Goal: Obtain resource: Download file/media

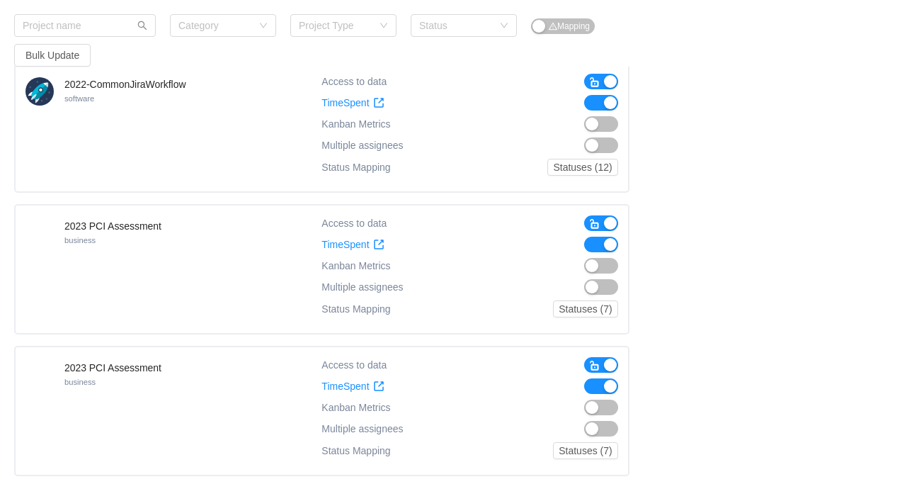
scroll to position [1170, 0]
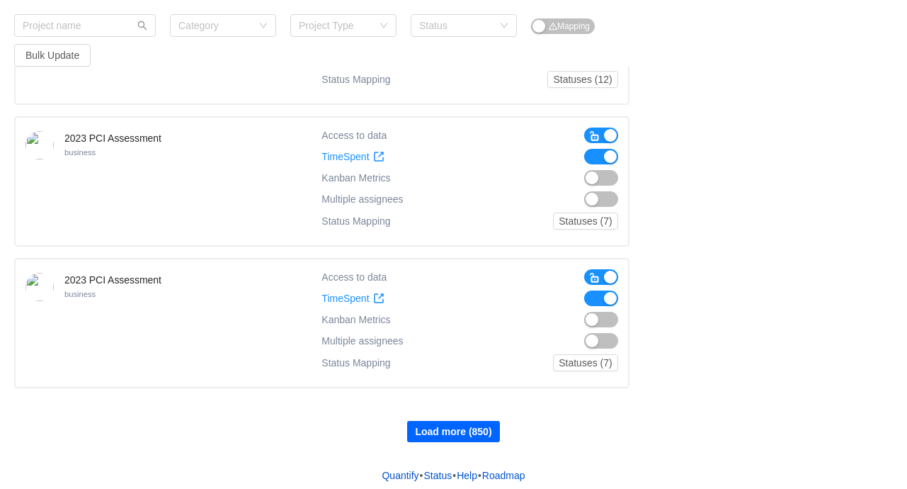
click at [457, 423] on button "Load more (850)" at bounding box center [453, 431] width 92 height 21
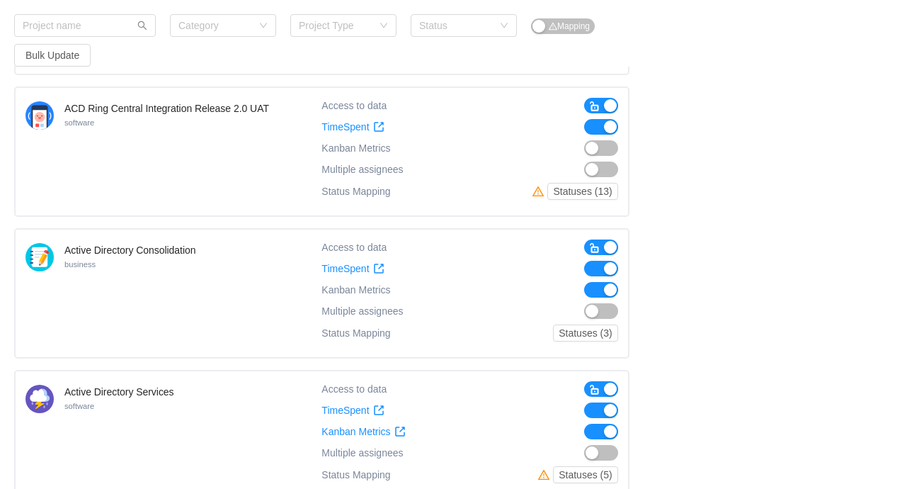
scroll to position [2581, 0]
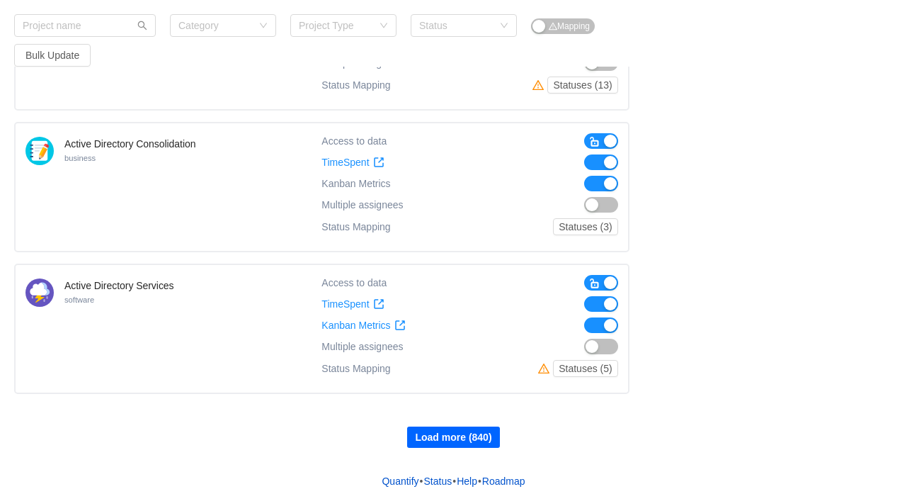
click at [440, 426] on button "Load more (840)" at bounding box center [453, 436] width 92 height 21
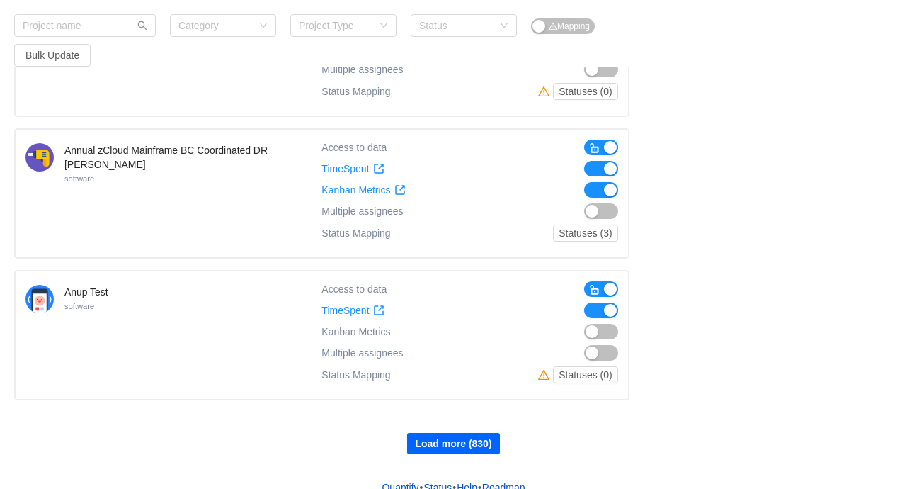
scroll to position [3991, 0]
drag, startPoint x: 454, startPoint y: 425, endPoint x: 716, endPoint y: 350, distance: 273.2
click at [455, 432] on button "Load more (830)" at bounding box center [453, 442] width 92 height 21
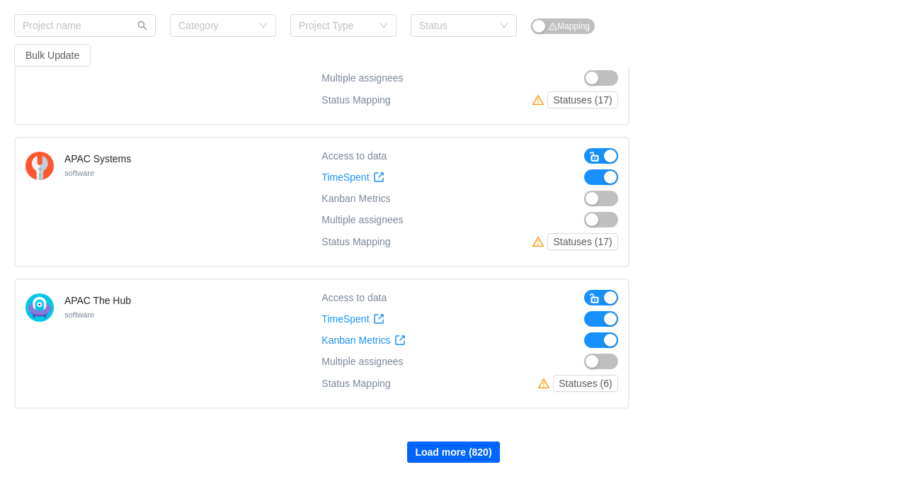
scroll to position [5401, 0]
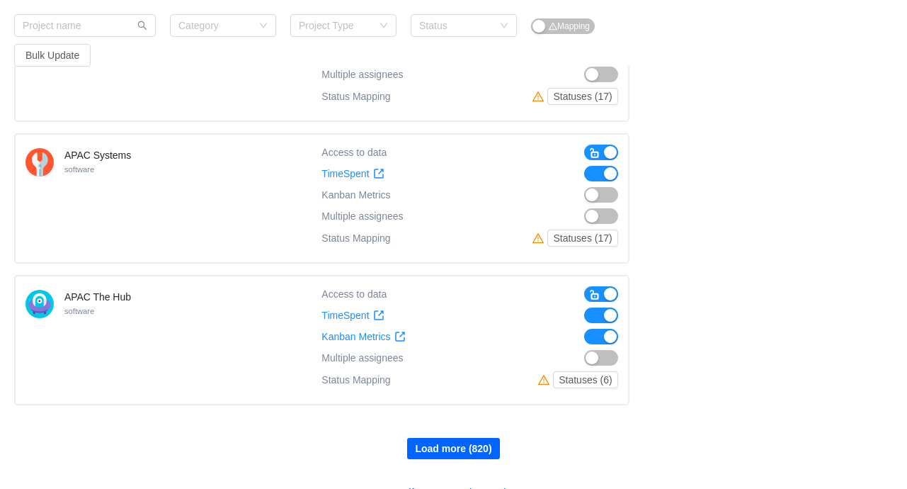
click at [447, 438] on button "Load more (820)" at bounding box center [453, 448] width 92 height 21
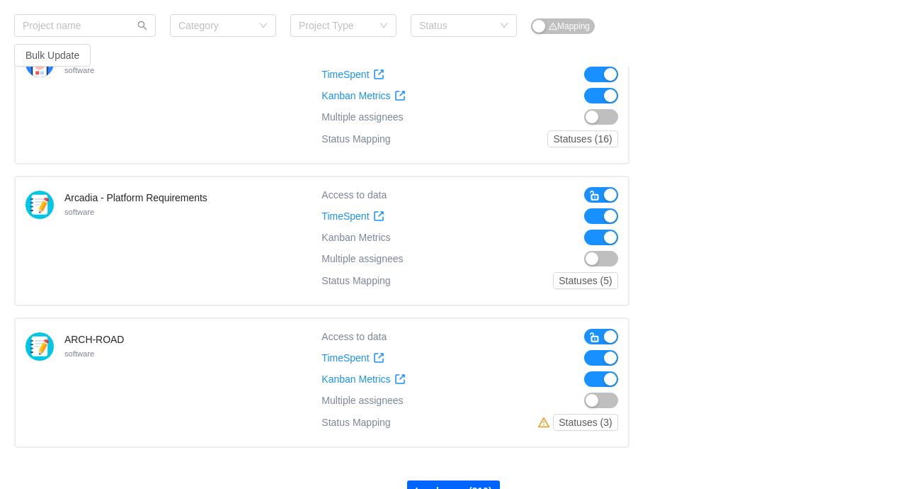
scroll to position [6811, 0]
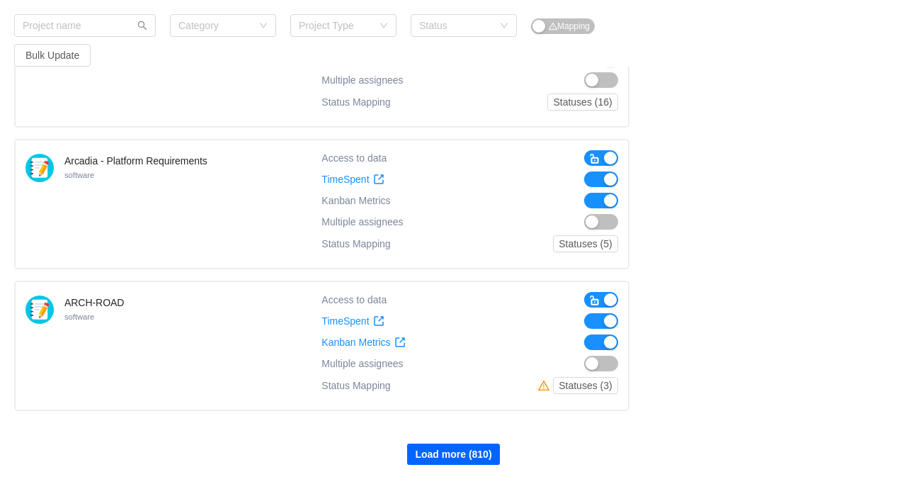
click at [450, 443] on button "Load more (810)" at bounding box center [453, 453] width 92 height 21
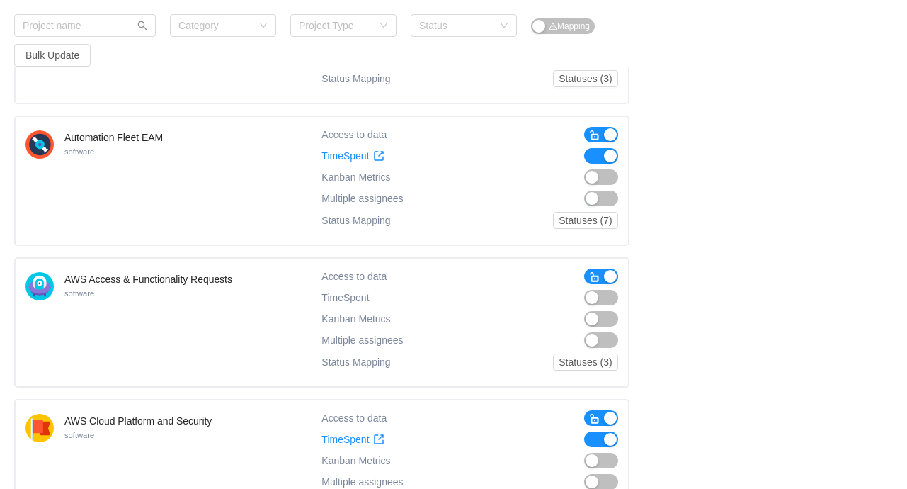
scroll to position [8222, 0]
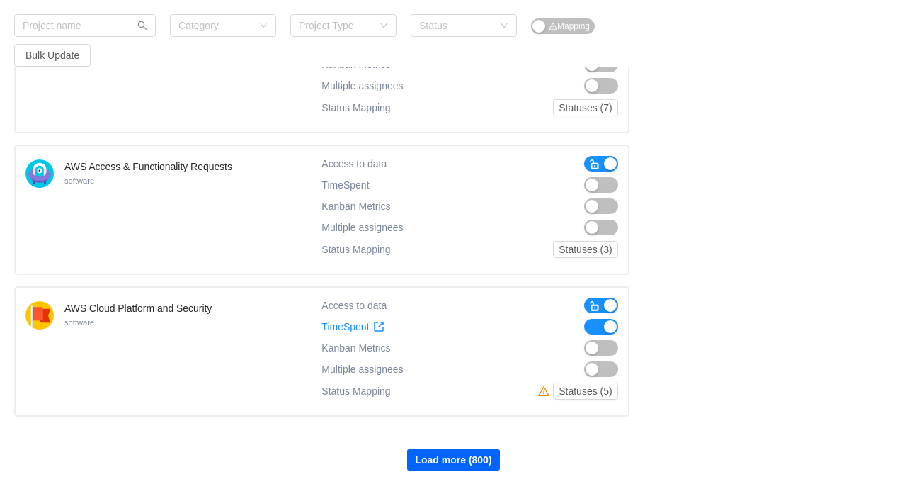
click at [438, 449] on button "Load more (800)" at bounding box center [453, 459] width 92 height 21
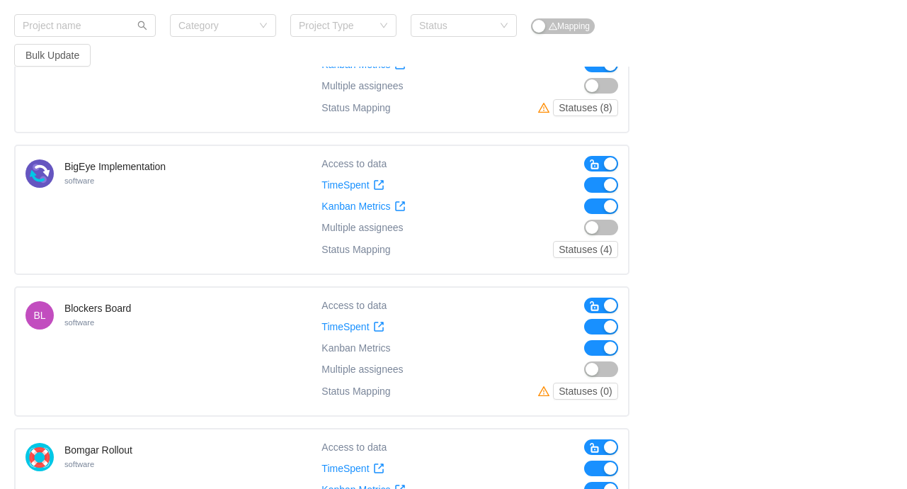
scroll to position [9632, 0]
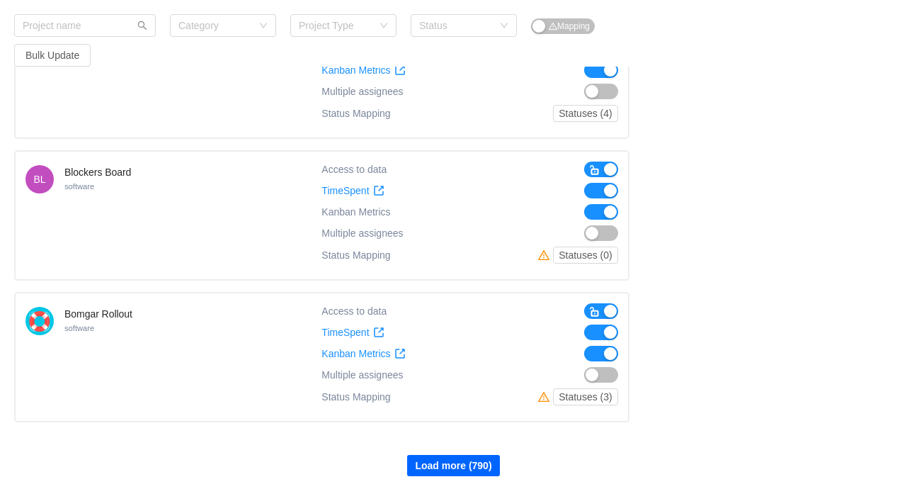
click at [455, 455] on button "Load more (790)" at bounding box center [453, 465] width 92 height 21
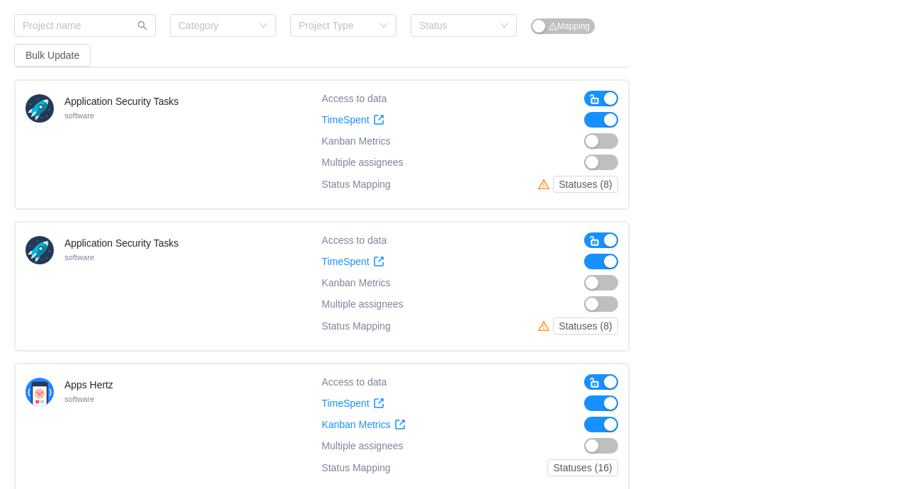
scroll to position [6021, 0]
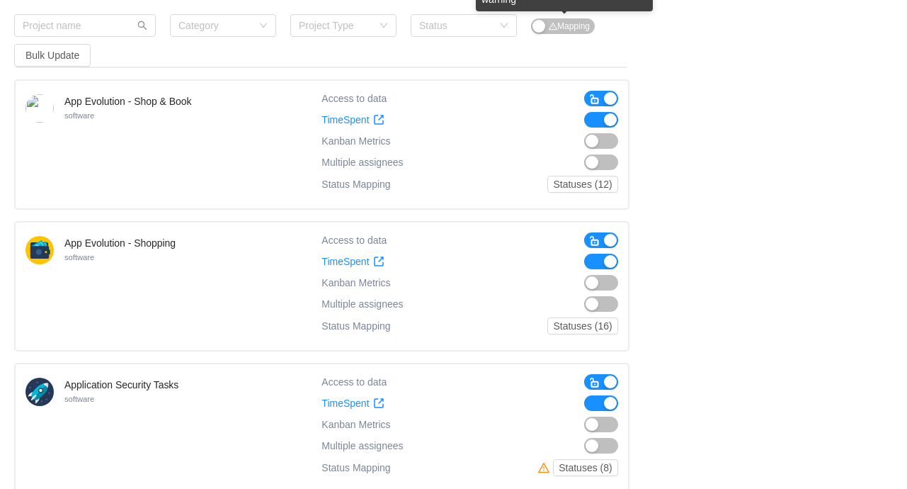
click at [569, 28] on span "Mapping" at bounding box center [569, 26] width 41 height 10
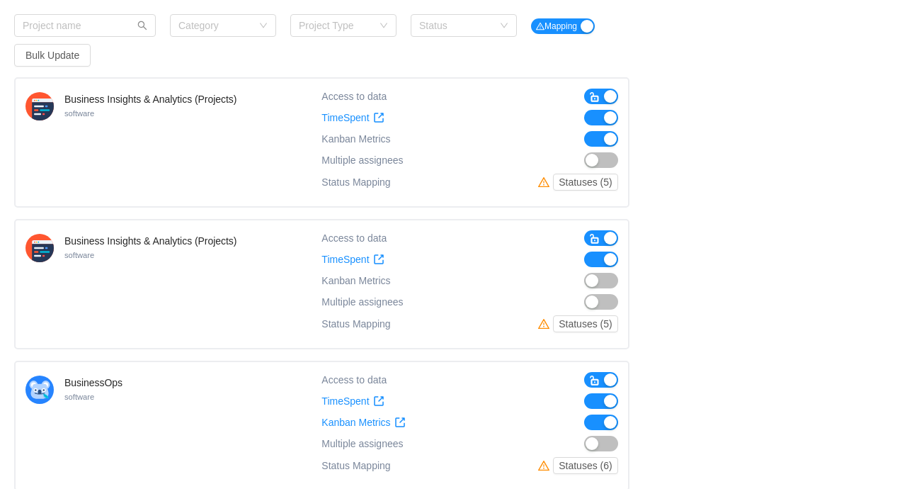
scroll to position [5738, 0]
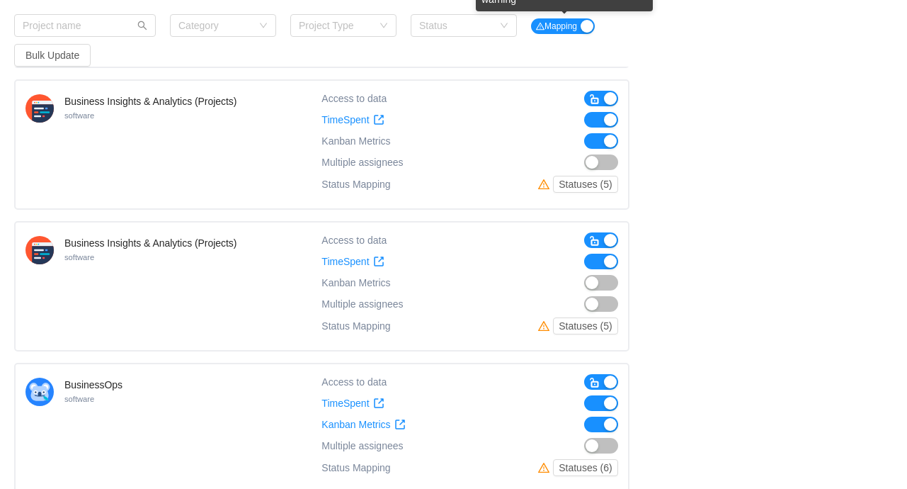
click at [588, 26] on button "Mapping" at bounding box center [563, 26] width 64 height 16
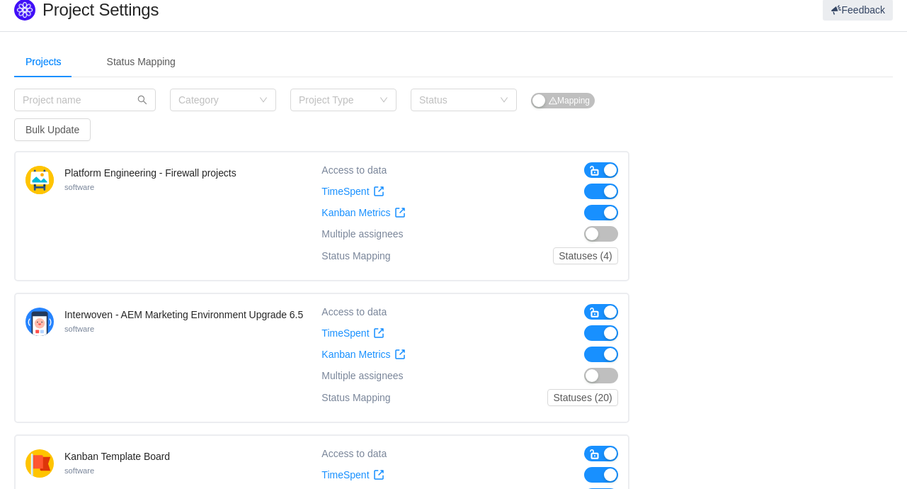
scroll to position [0, 0]
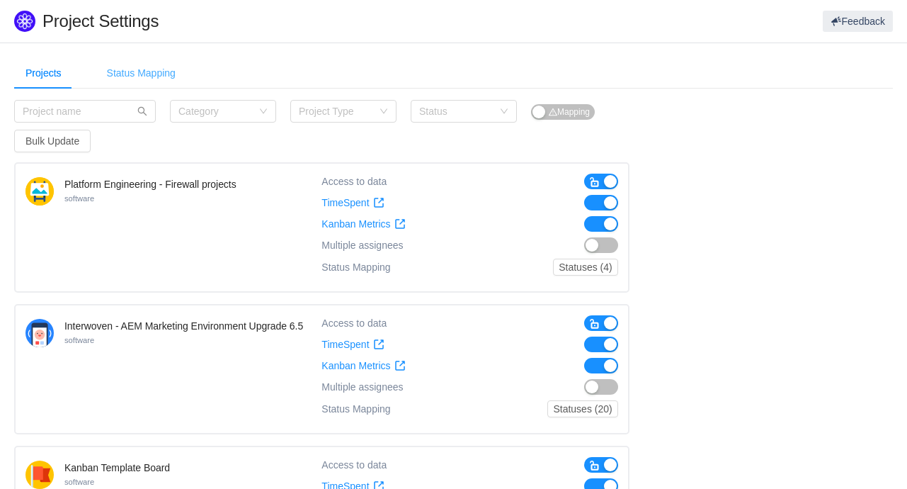
click at [130, 72] on div "Status Mapping" at bounding box center [141, 73] width 91 height 32
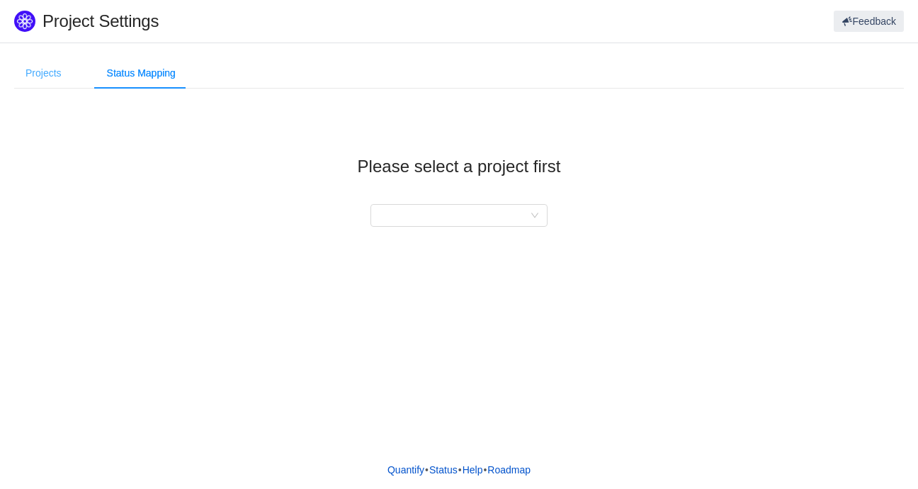
click at [29, 73] on div "Projects" at bounding box center [43, 73] width 59 height 32
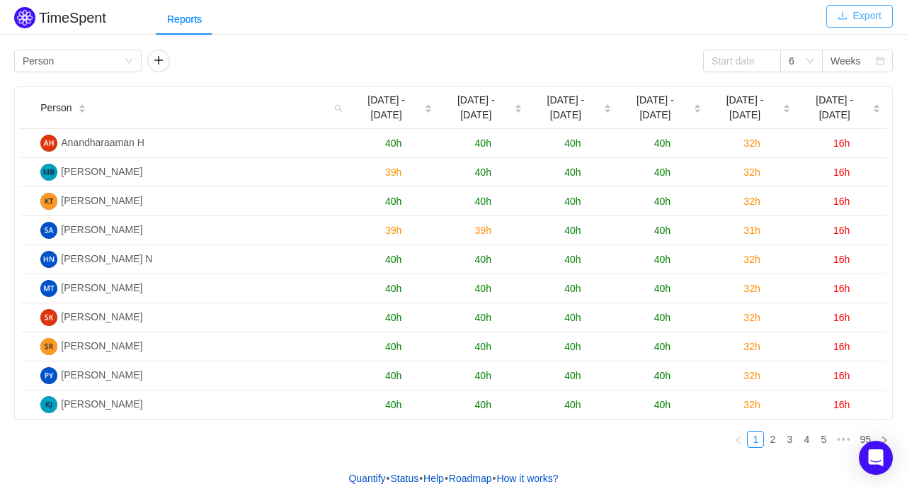
click at [872, 11] on button "Export" at bounding box center [859, 16] width 67 height 23
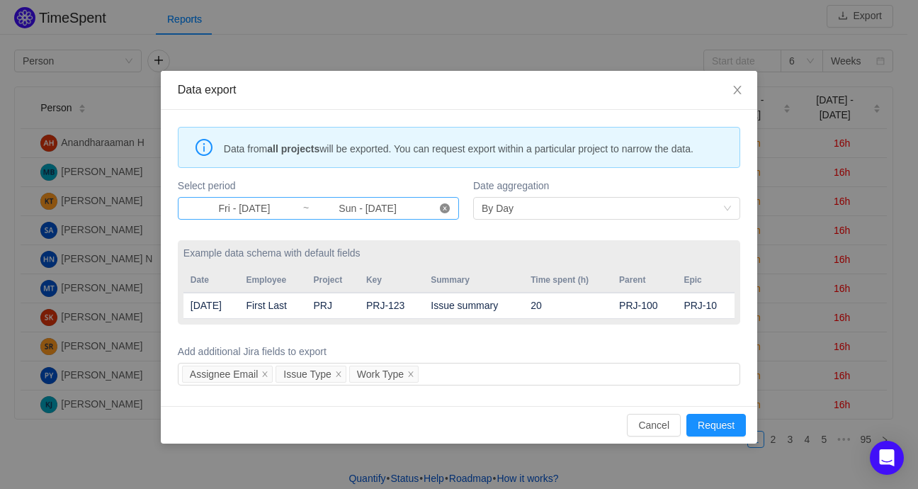
click at [446, 210] on icon "icon: close-circle" at bounding box center [445, 208] width 10 height 10
click at [245, 210] on input at bounding box center [244, 208] width 116 height 16
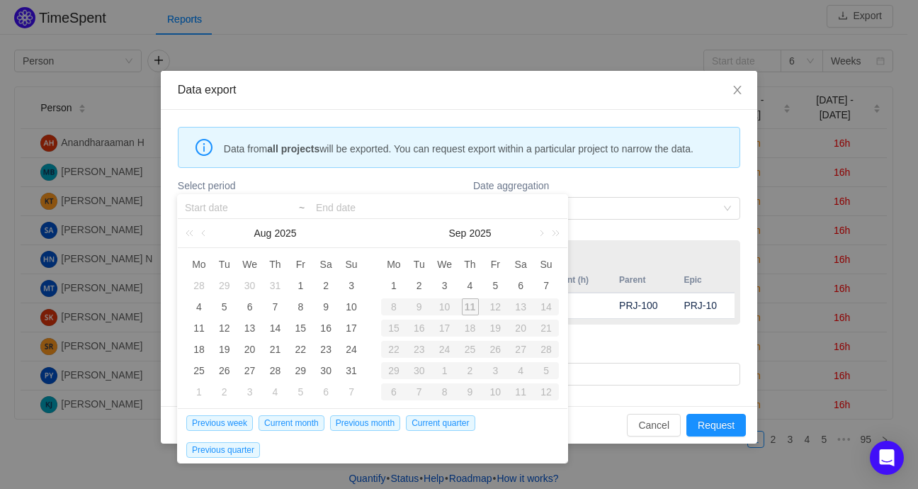
click at [448, 307] on div "10" at bounding box center [444, 306] width 25 height 17
type input "Fri - [DATE]"
type input "Sun - [DATE]"
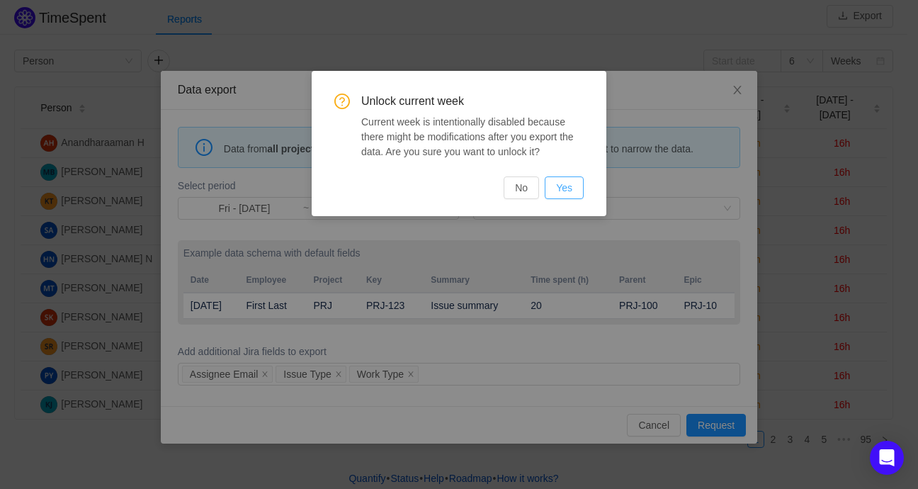
click at [570, 185] on button "Yes" at bounding box center [563, 187] width 39 height 23
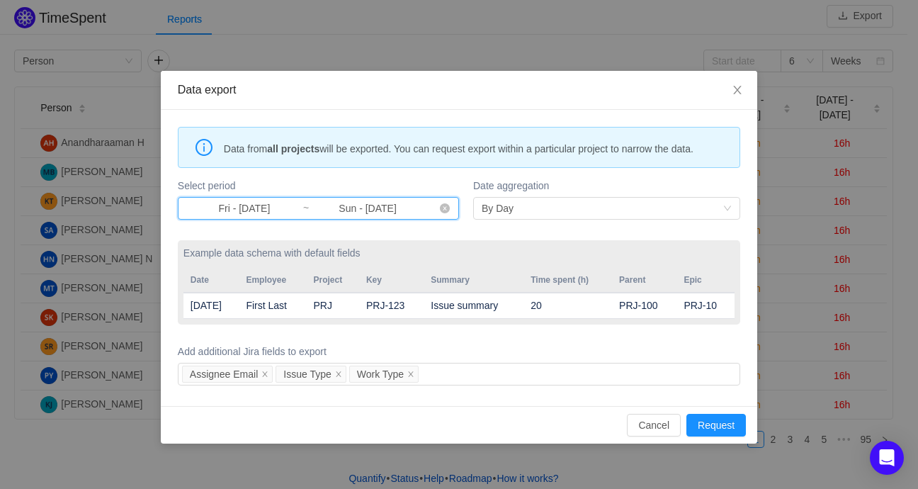
click at [438, 208] on span "Fri - [DATE] ~ Sun - [DATE]" at bounding box center [318, 208] width 281 height 23
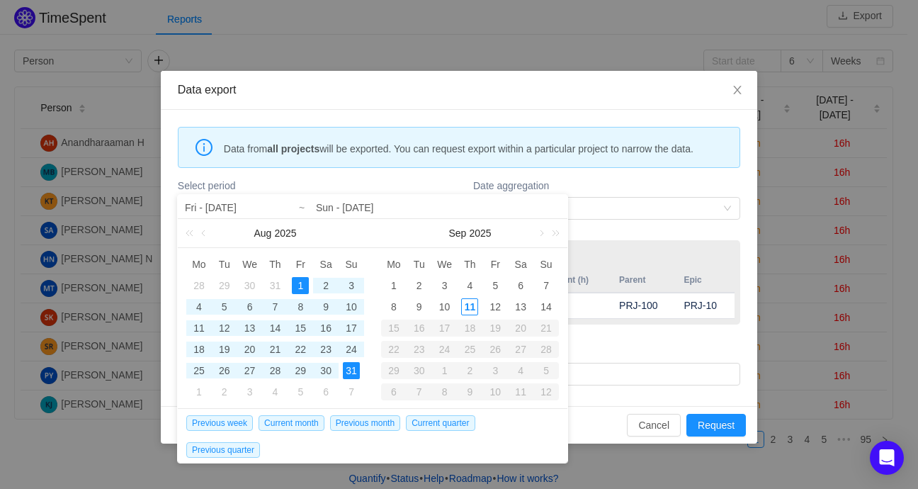
click at [652, 341] on div "Add additional Jira fields to export Assignee Email Issue Type Work Type" at bounding box center [459, 364] width 562 height 47
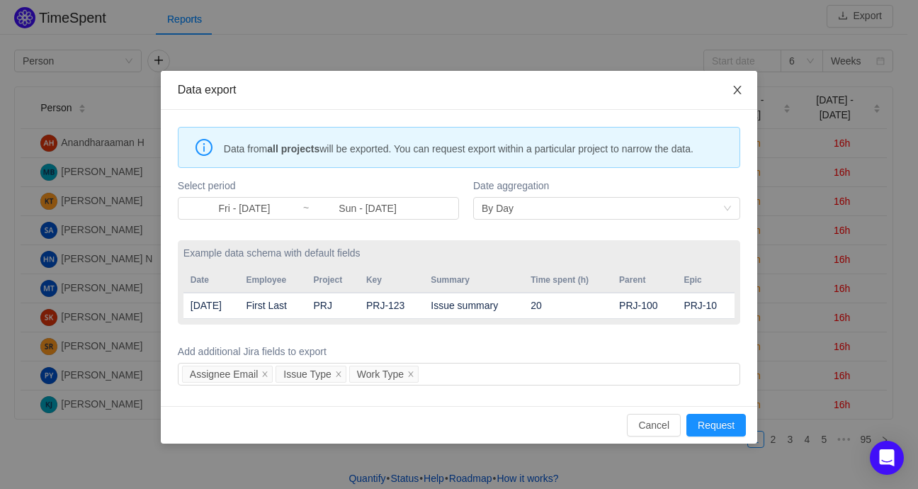
click at [733, 91] on icon "icon: close" at bounding box center [736, 89] width 11 height 11
